Goal: Task Accomplishment & Management: Use online tool/utility

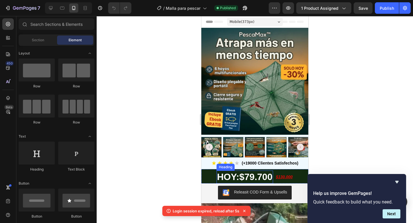
click at [253, 181] on span "$79.700" at bounding box center [255, 177] width 33 height 10
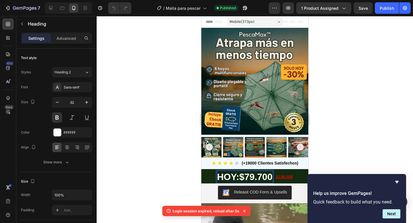
click at [253, 178] on span "$79.700" at bounding box center [255, 177] width 33 height 10
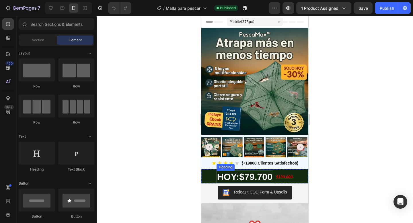
click at [252, 176] on span "$79.700" at bounding box center [255, 177] width 33 height 10
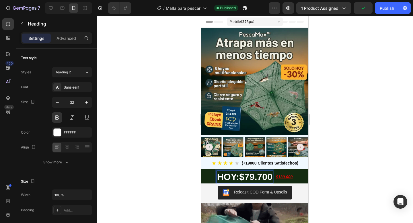
click at [254, 176] on span "$79.700" at bounding box center [255, 177] width 33 height 10
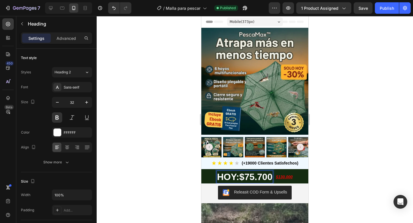
click at [387, 14] on div "7 Version history / Malla para pescar Published Preview 1 product assigned Save…" at bounding box center [206, 8] width 413 height 16
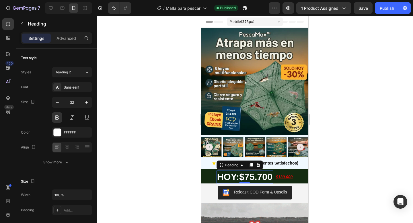
click at [387, 14] on div "7 Version history / Malla para pescar Published Preview 1 product assigned Save…" at bounding box center [206, 8] width 413 height 16
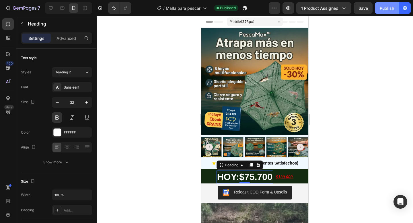
click at [387, 5] on button "Publish" at bounding box center [387, 7] width 24 height 11
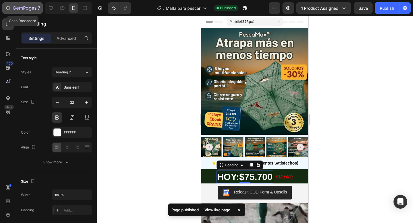
click at [11, 8] on div "7" at bounding box center [22, 8] width 35 height 7
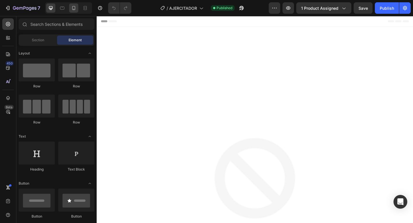
click at [76, 12] on div at bounding box center [73, 7] width 9 height 9
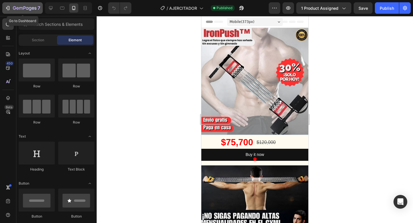
click at [27, 13] on button "7" at bounding box center [22, 7] width 40 height 11
